Goal: Information Seeking & Learning: Learn about a topic

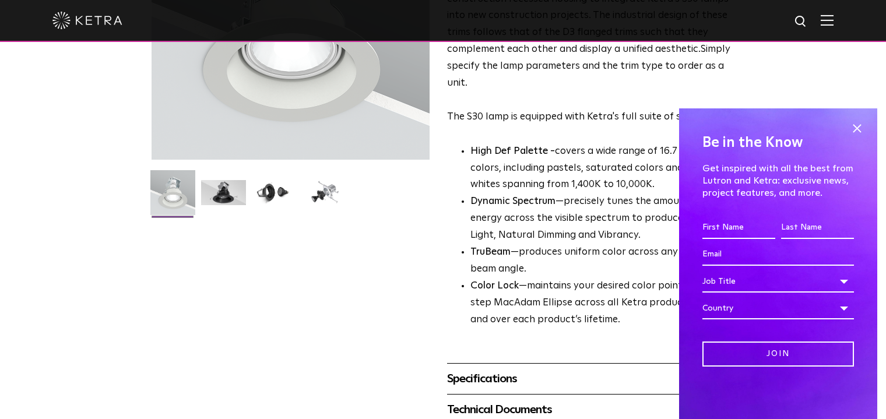
scroll to position [175, 0]
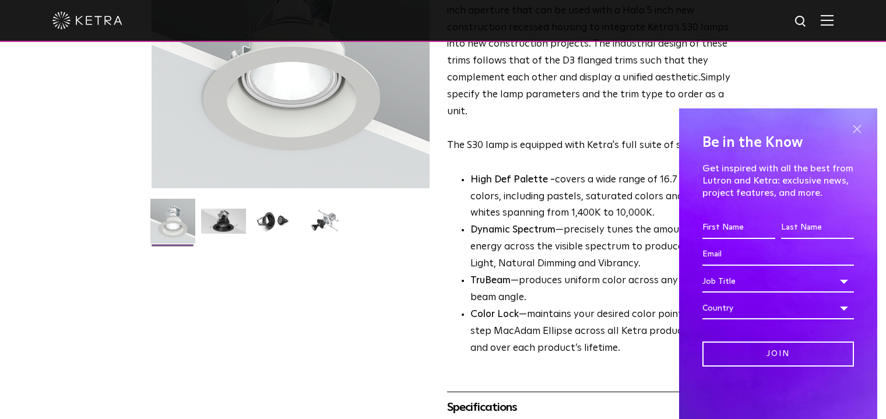
click at [856, 129] on span at bounding box center [856, 128] width 17 height 17
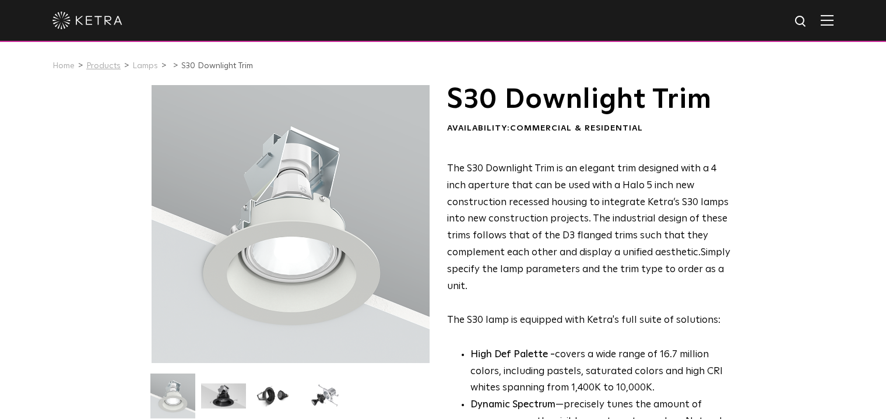
click at [99, 65] on link "Products" at bounding box center [103, 66] width 34 height 8
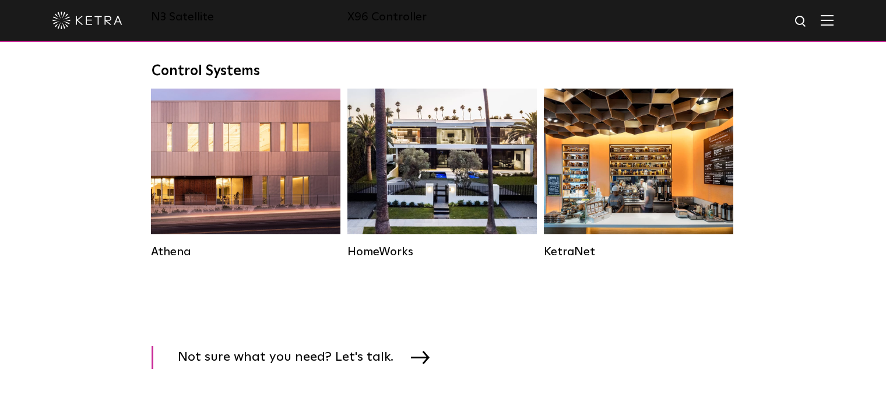
scroll to position [1748, 0]
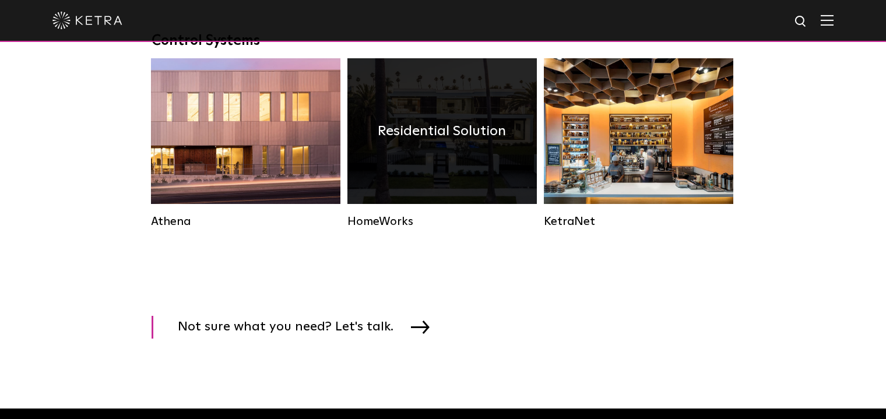
click at [380, 163] on div "Residential Solution" at bounding box center [441, 131] width 189 height 146
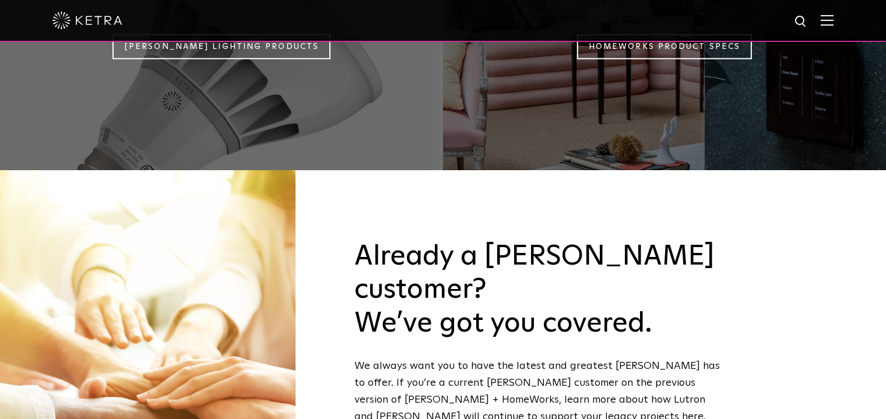
scroll to position [932, 0]
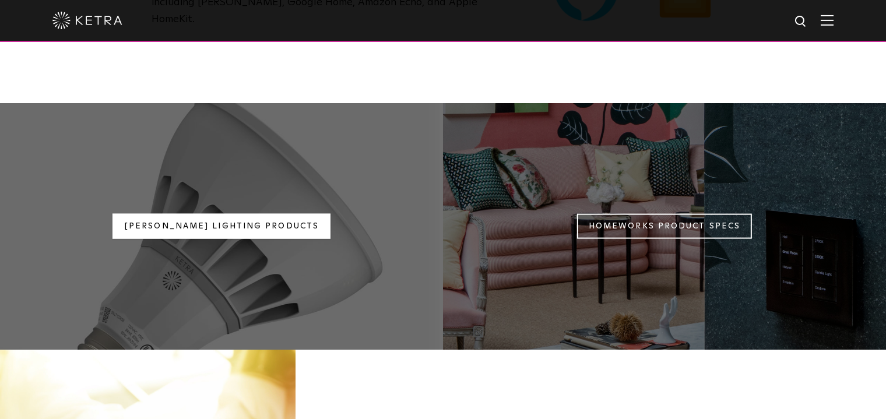
click at [247, 214] on link "Ketra Lighting Products" at bounding box center [221, 226] width 218 height 25
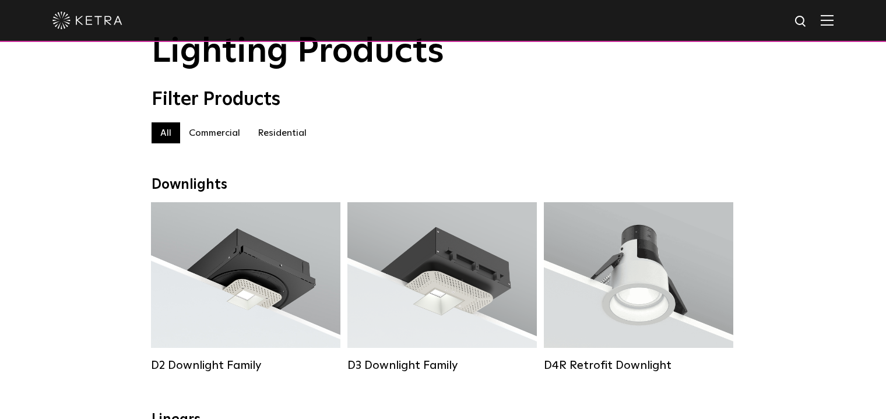
scroll to position [58, 0]
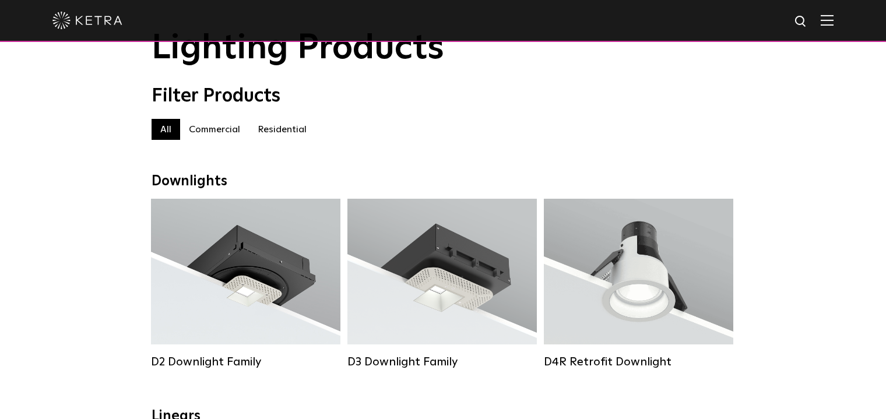
click at [268, 135] on label "Residential" at bounding box center [282, 129] width 66 height 21
click at [163, 135] on label "All" at bounding box center [165, 129] width 29 height 21
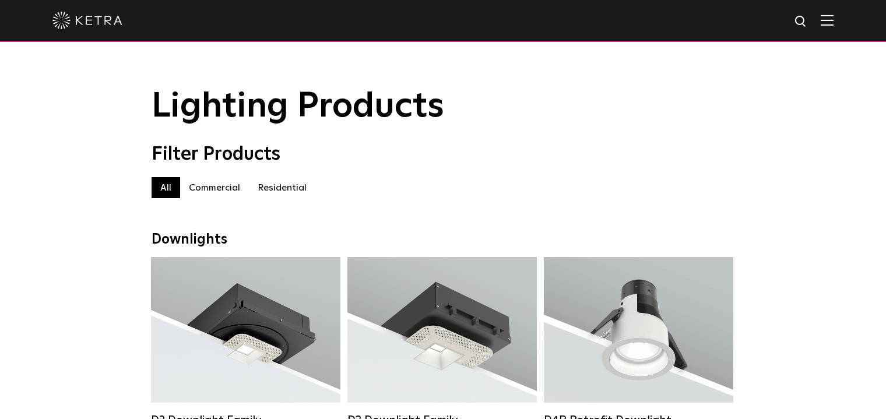
drag, startPoint x: 119, startPoint y: 342, endPoint x: 98, endPoint y: 194, distance: 149.4
